Goal: Information Seeking & Learning: Learn about a topic

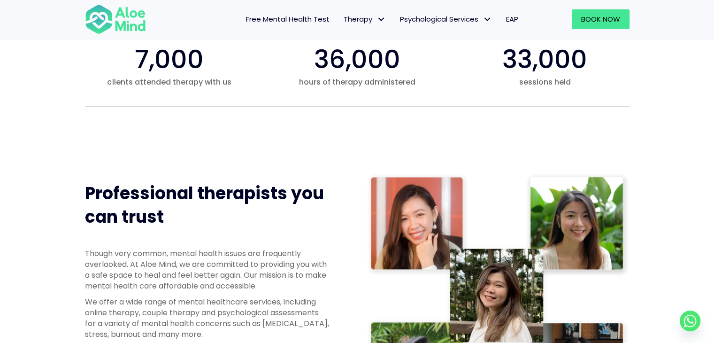
scroll to position [516, 0]
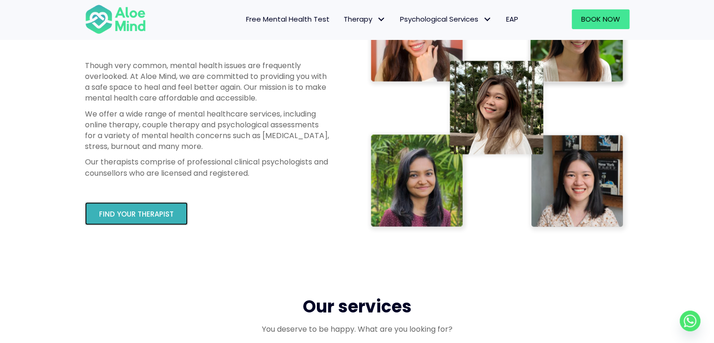
click at [152, 213] on span "Find your therapist" at bounding box center [136, 214] width 75 height 10
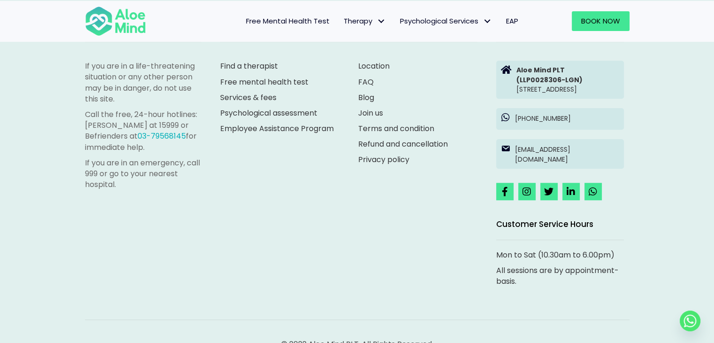
scroll to position [4351, 0]
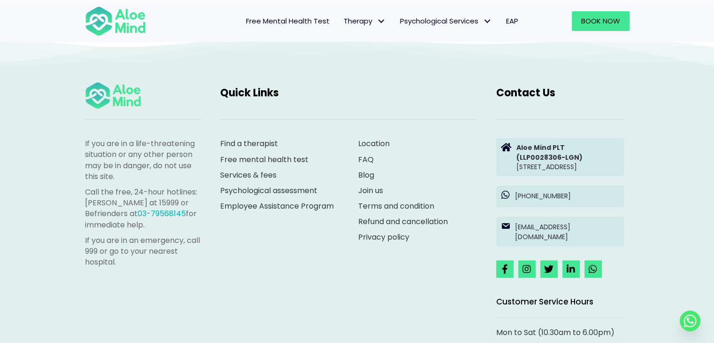
click at [291, 16] on span "Free Mental Health Test" at bounding box center [288, 21] width 84 height 10
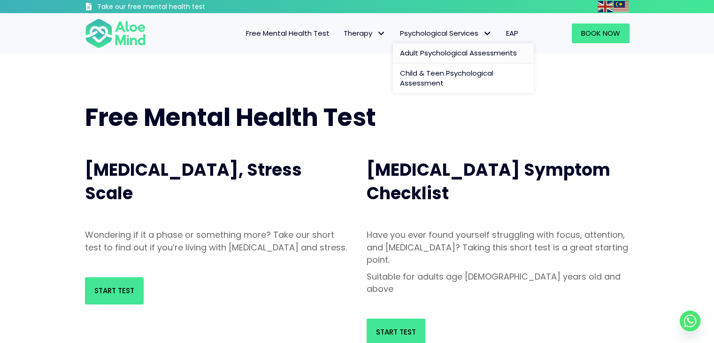
click at [441, 59] on link "Adult Psychological Assessments" at bounding box center [463, 53] width 141 height 20
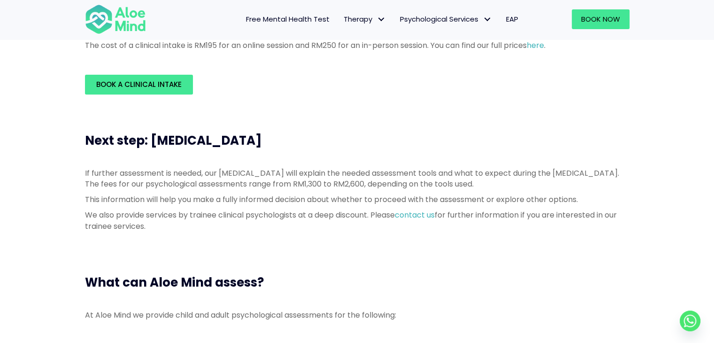
scroll to position [188, 0]
